Goal: Find specific page/section: Find specific page/section

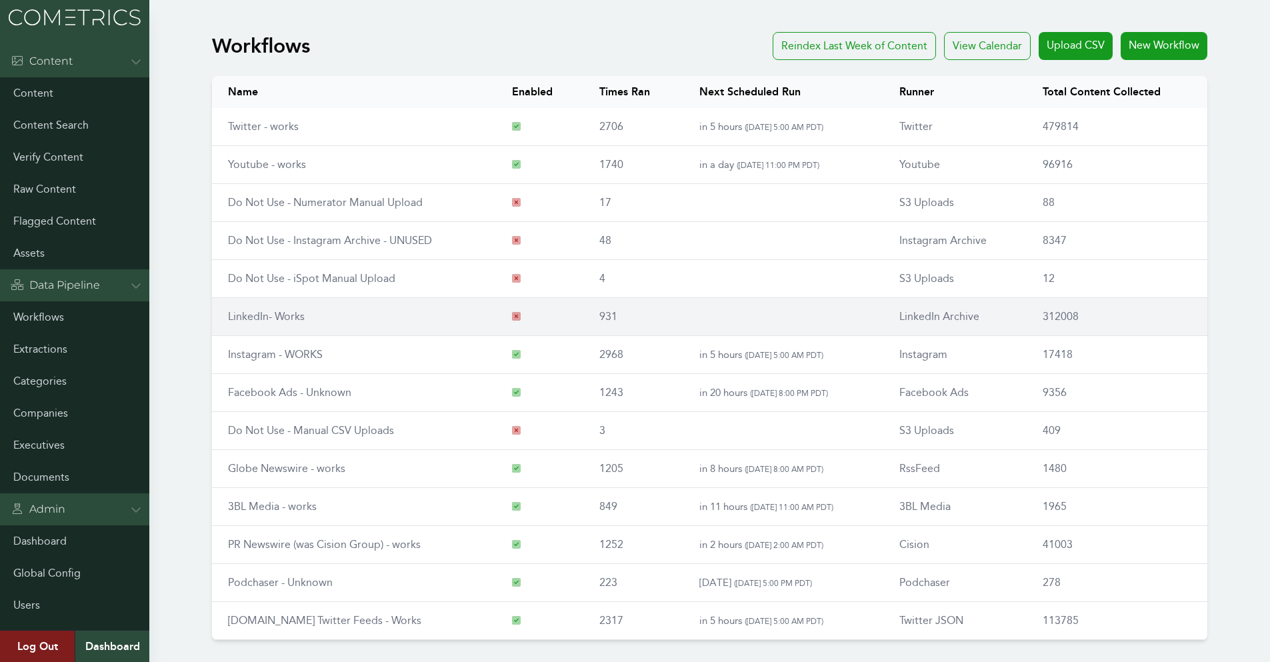
click at [438, 320] on td "LinkedIn- Works" at bounding box center [354, 317] width 284 height 38
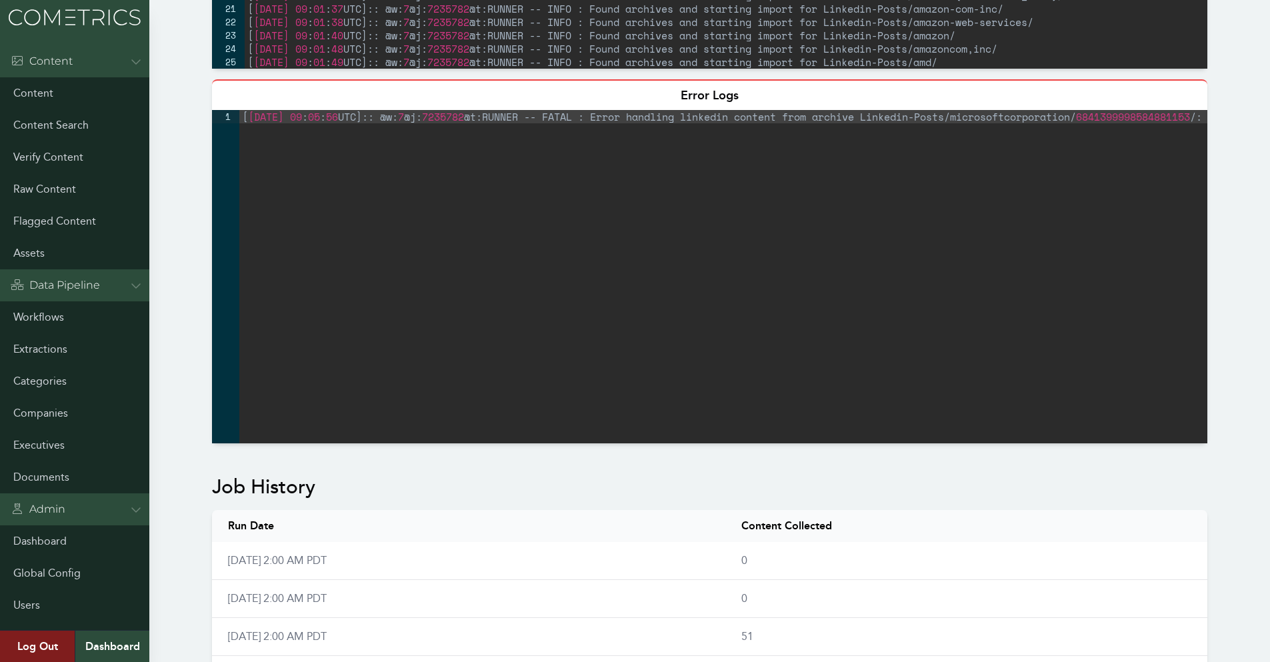
scroll to position [933, 0]
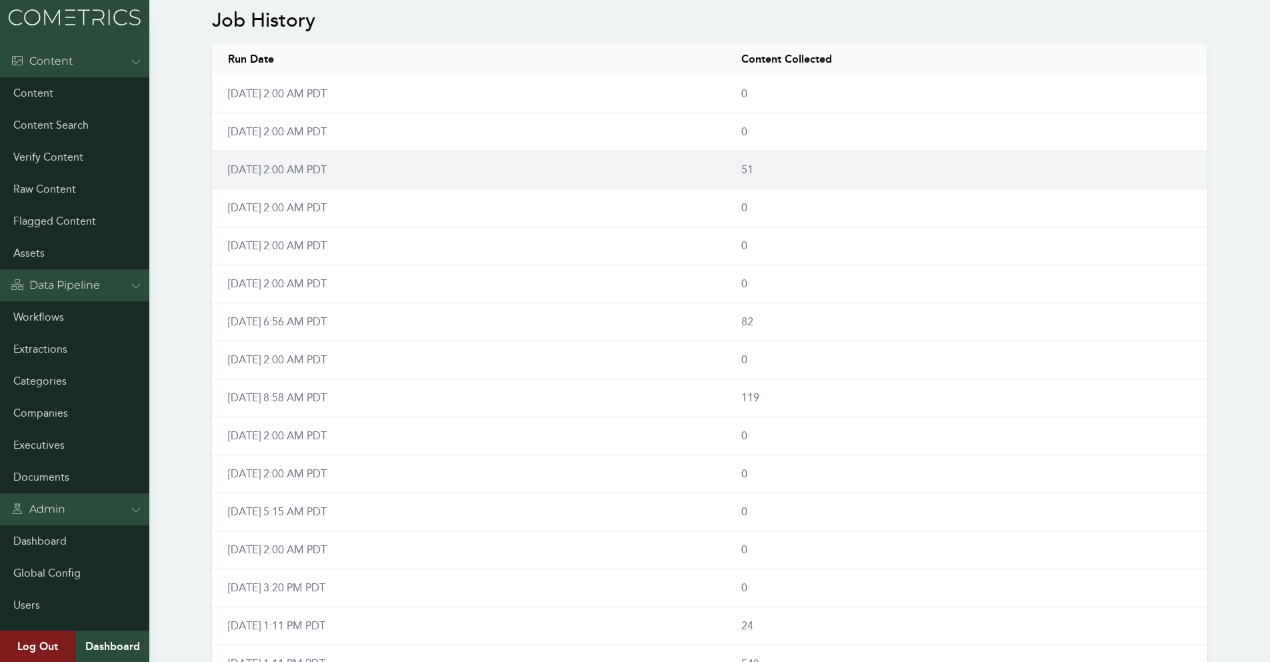
click at [293, 163] on link "Mon Oct 6th, 2:00 AM PDT" at bounding box center [277, 169] width 99 height 13
